Goal: Task Accomplishment & Management: Use online tool/utility

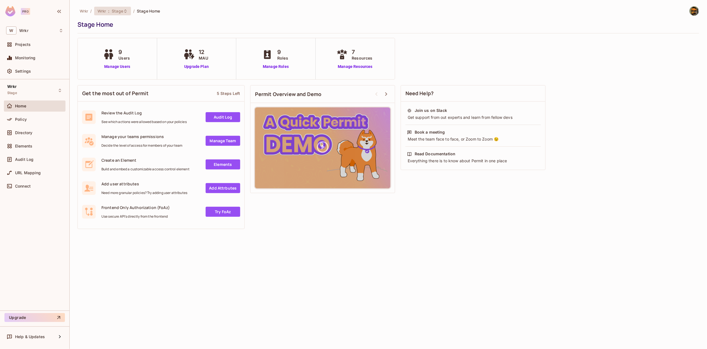
click at [110, 11] on span ":" at bounding box center [109, 11] width 2 height 4
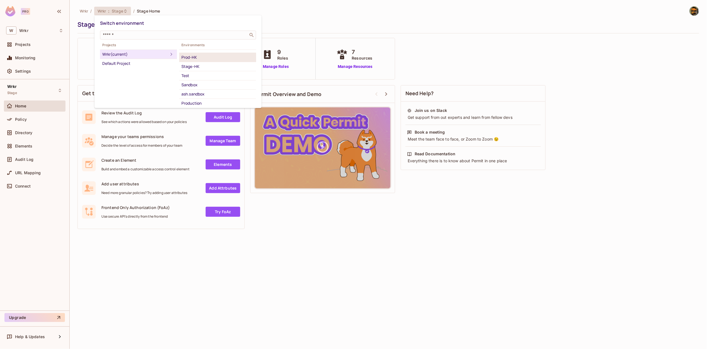
scroll to position [28, 0]
click at [196, 74] on div "Test" at bounding box center [217, 72] width 72 height 7
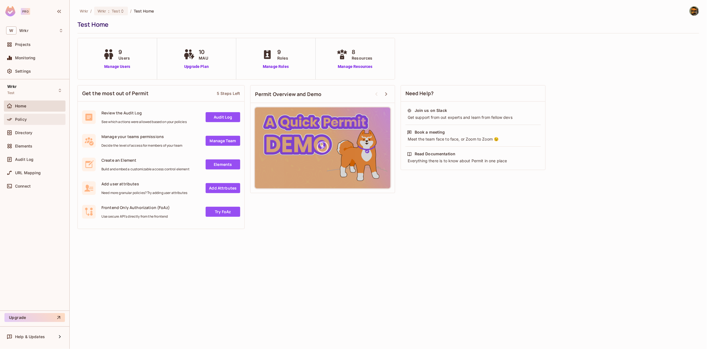
click at [38, 120] on div "Policy" at bounding box center [39, 119] width 48 height 4
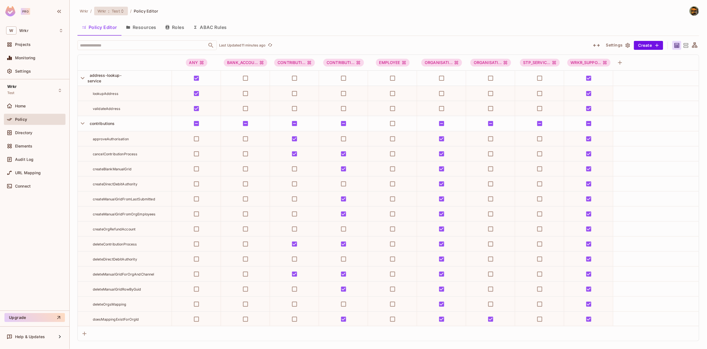
click at [120, 13] on span "Test" at bounding box center [116, 10] width 8 height 5
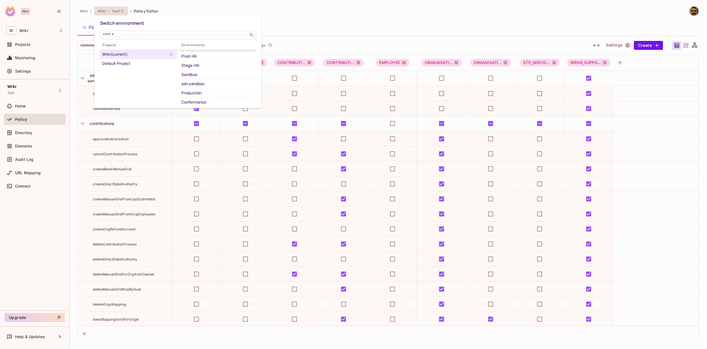
scroll to position [64, 0]
click at [207, 41] on li "Stage-HK" at bounding box center [217, 36] width 77 height 9
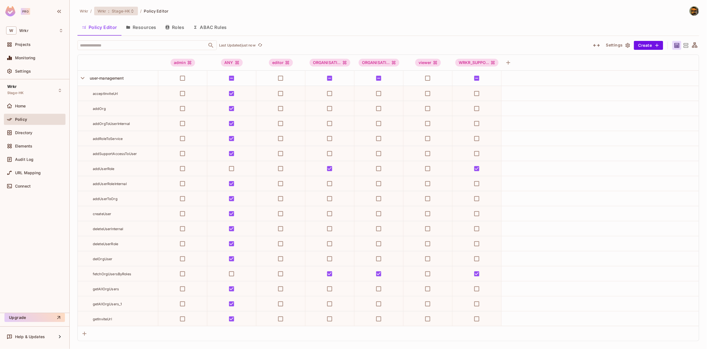
click at [123, 11] on span "Stage-HK" at bounding box center [121, 10] width 18 height 5
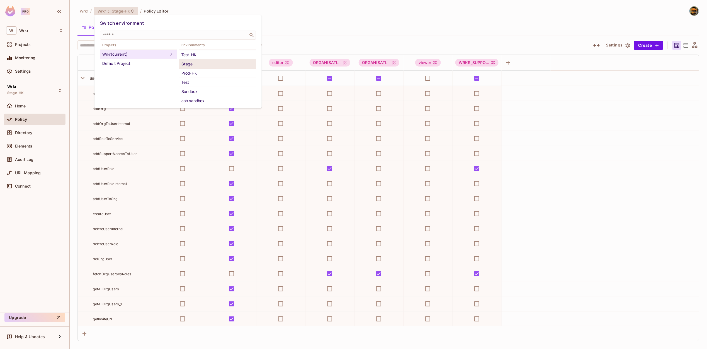
scroll to position [21, 0]
click at [201, 86] on div "Sandbox" at bounding box center [217, 88] width 72 height 7
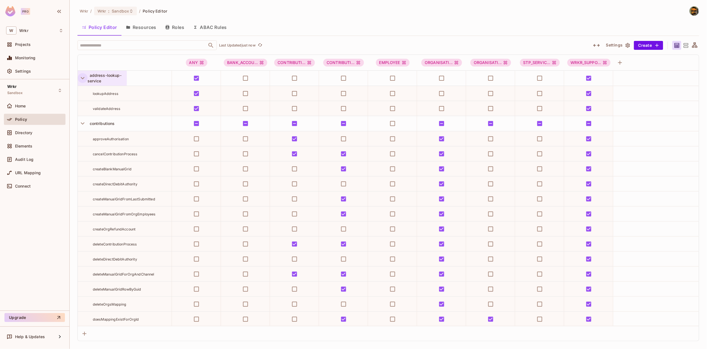
click at [81, 78] on icon "button" at bounding box center [83, 78] width 4 height 2
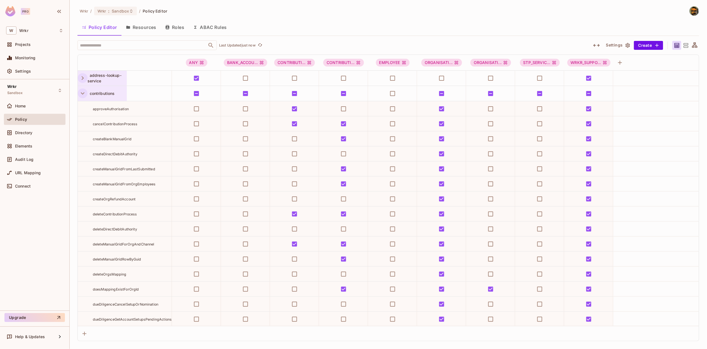
click at [83, 94] on icon "button" at bounding box center [83, 94] width 8 height 8
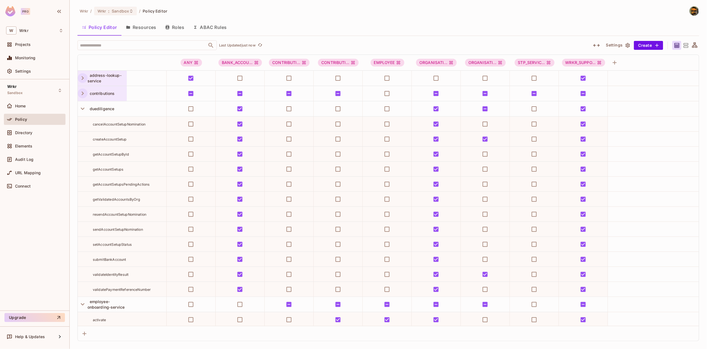
click at [81, 109] on icon "button" at bounding box center [83, 109] width 8 height 8
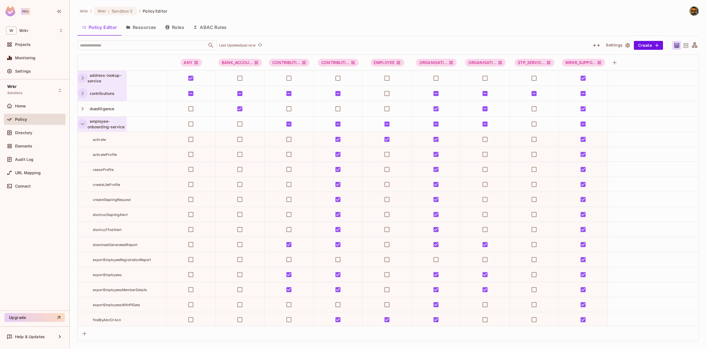
click at [81, 126] on icon "button" at bounding box center [83, 124] width 8 height 8
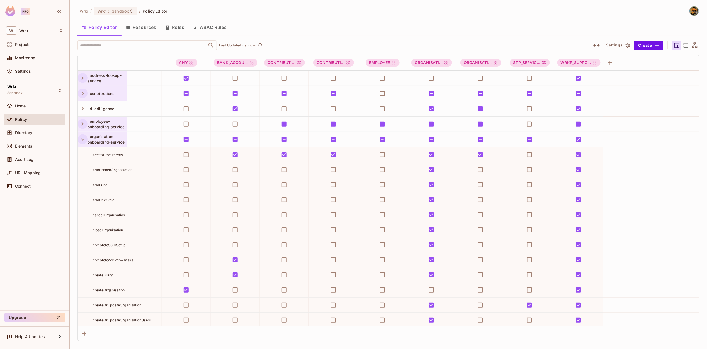
click at [82, 140] on icon "button" at bounding box center [83, 140] width 8 height 8
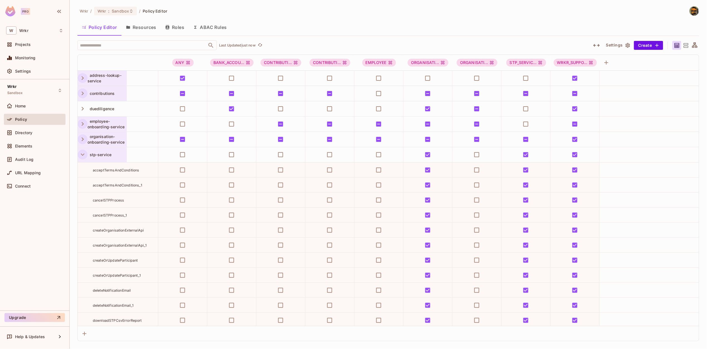
click at [82, 158] on icon "button" at bounding box center [83, 155] width 8 height 8
click at [81, 172] on icon "button" at bounding box center [83, 170] width 8 height 8
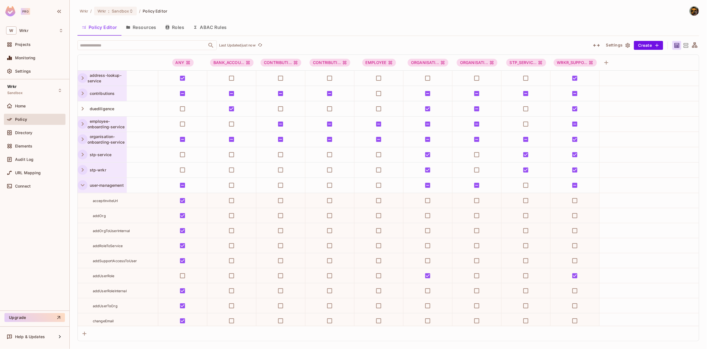
click at [82, 184] on icon "button" at bounding box center [83, 186] width 8 height 8
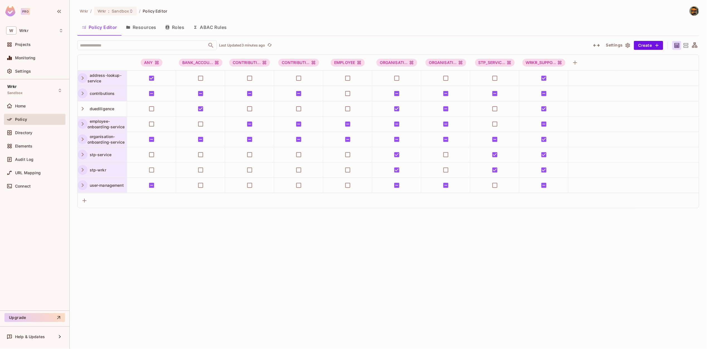
click at [83, 139] on icon "button" at bounding box center [83, 140] width 8 height 8
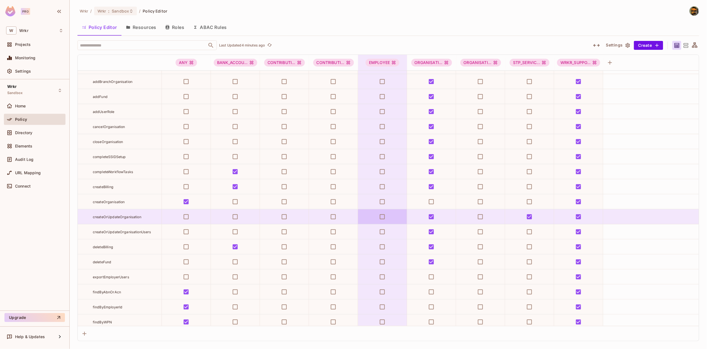
scroll to position [0, 0]
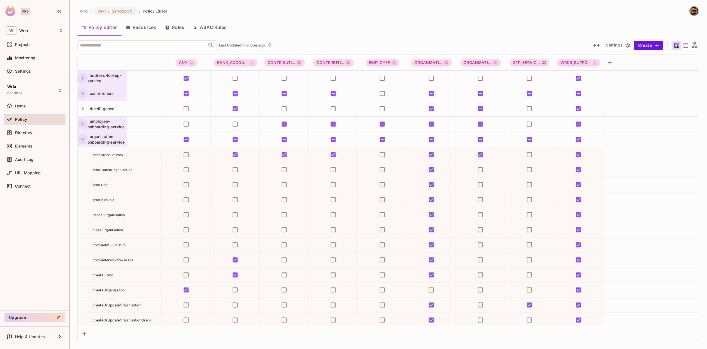
click at [81, 140] on icon "button" at bounding box center [83, 140] width 8 height 8
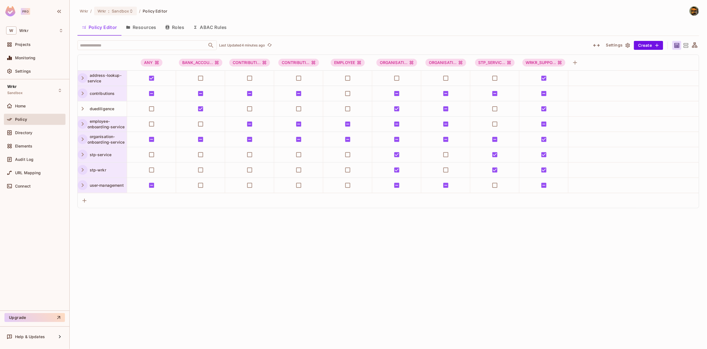
click at [82, 124] on icon "button" at bounding box center [83, 124] width 8 height 8
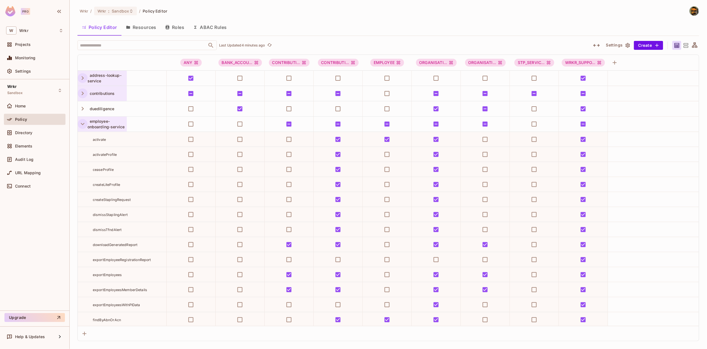
click at [82, 124] on icon "button" at bounding box center [83, 124] width 8 height 8
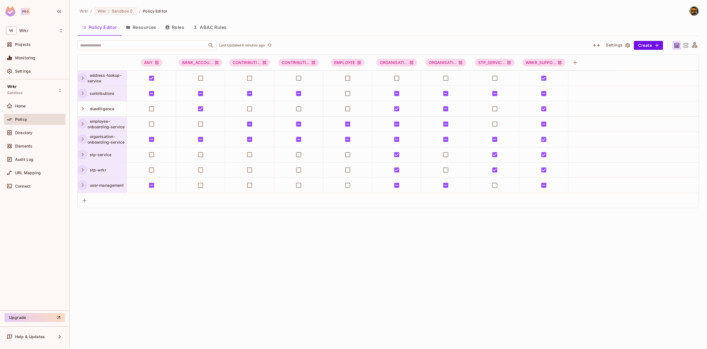
click at [81, 185] on icon "button" at bounding box center [83, 186] width 8 height 8
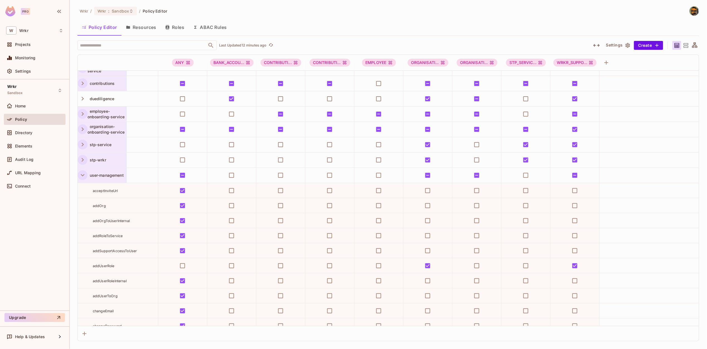
scroll to position [10, 0]
click at [82, 178] on icon "button" at bounding box center [83, 176] width 8 height 8
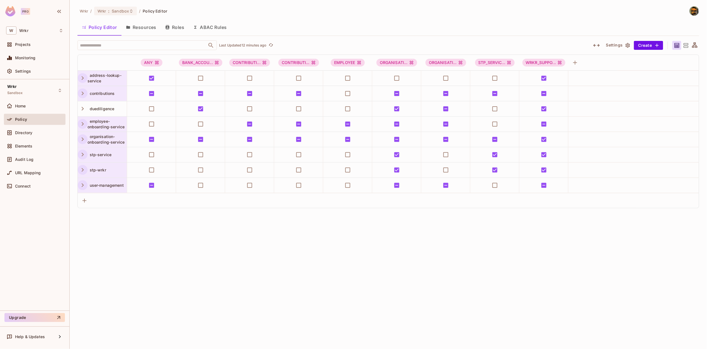
scroll to position [0, 0]
